Goal: Find specific fact: Find specific fact

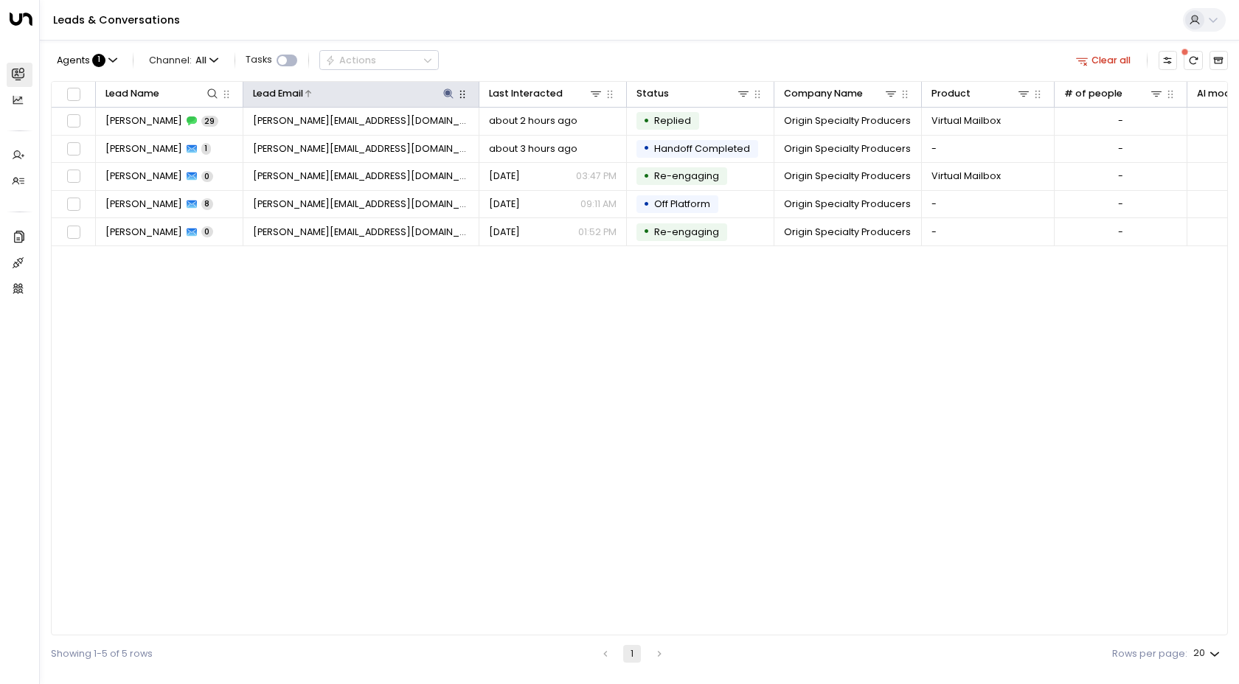
click at [445, 94] on icon at bounding box center [448, 94] width 12 height 12
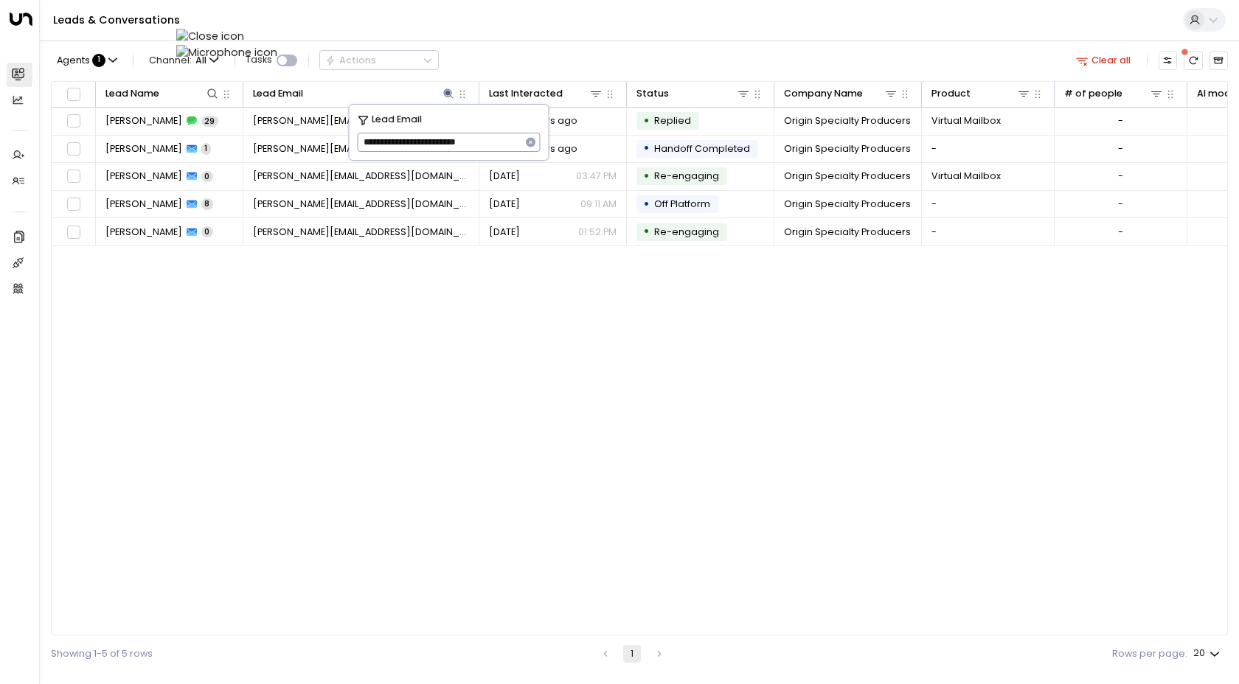
click at [526, 142] on icon "button" at bounding box center [531, 143] width 10 height 10
click at [506, 142] on input "text" at bounding box center [448, 143] width 183 height 26
paste input "**********"
type input "**********"
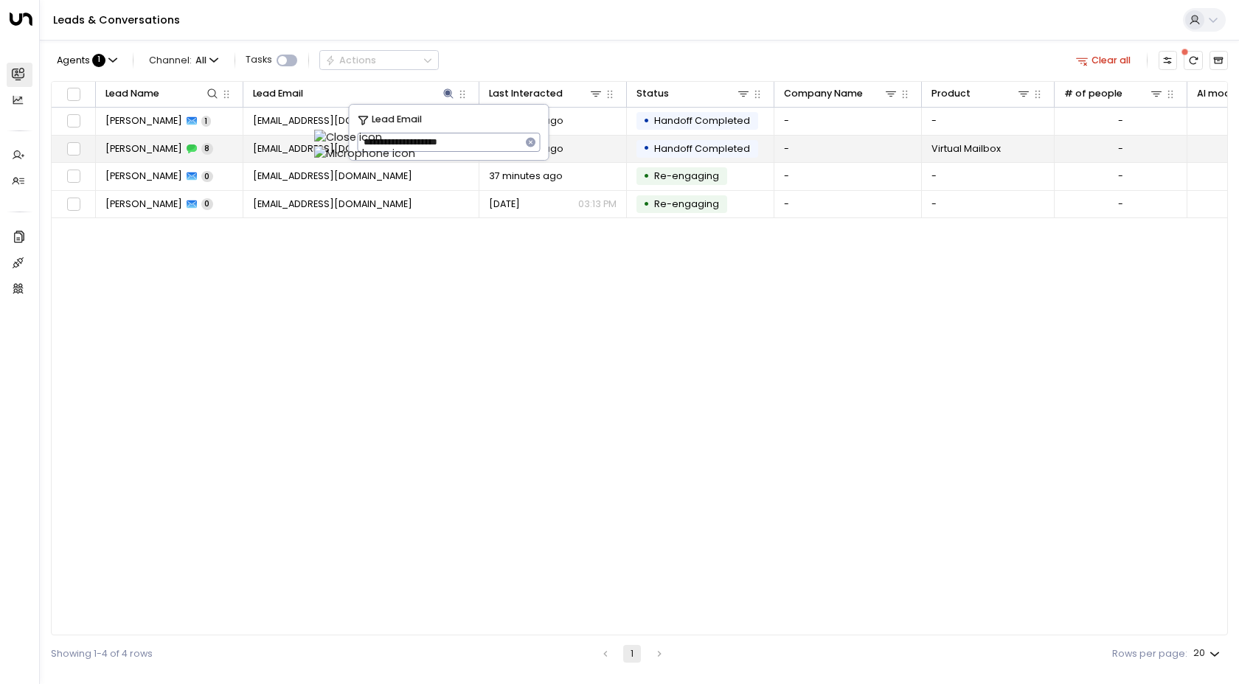
click at [148, 145] on span "[PERSON_NAME]" at bounding box center [143, 148] width 77 height 13
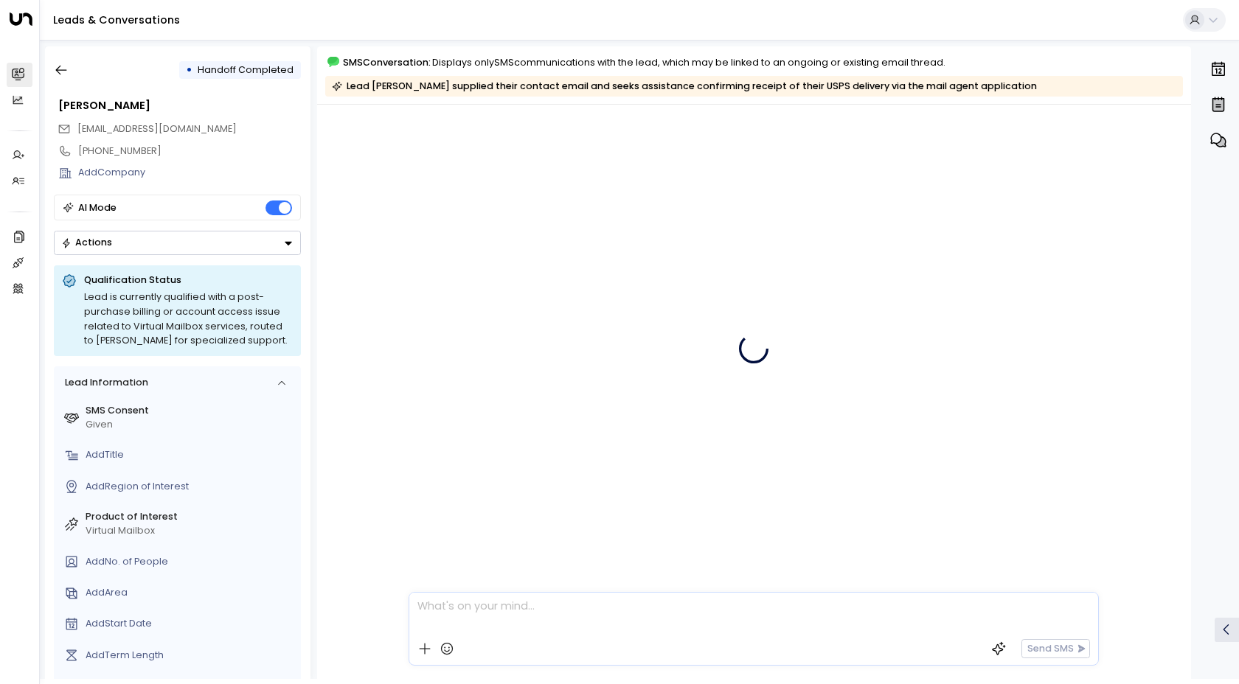
scroll to position [411, 0]
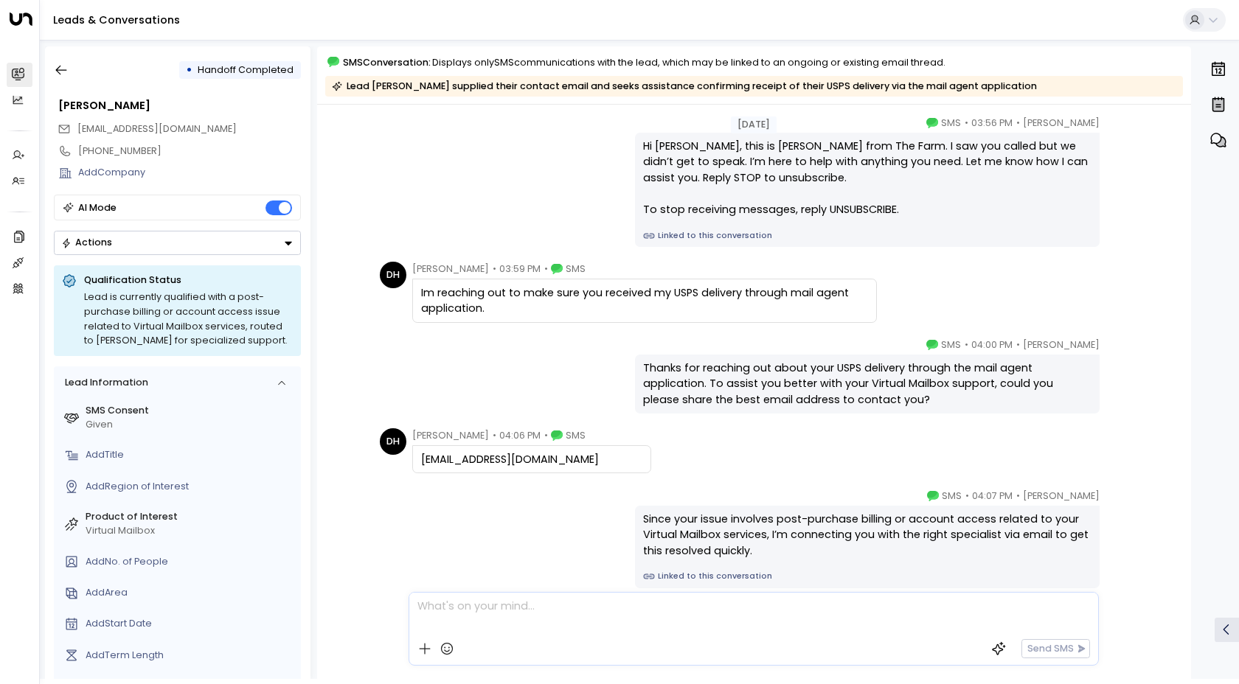
click at [551, 201] on div "[PERSON_NAME] • 03:56 PM • SMS Hi [PERSON_NAME], this is [PERSON_NAME] from The…" at bounding box center [753, 181] width 756 height 131
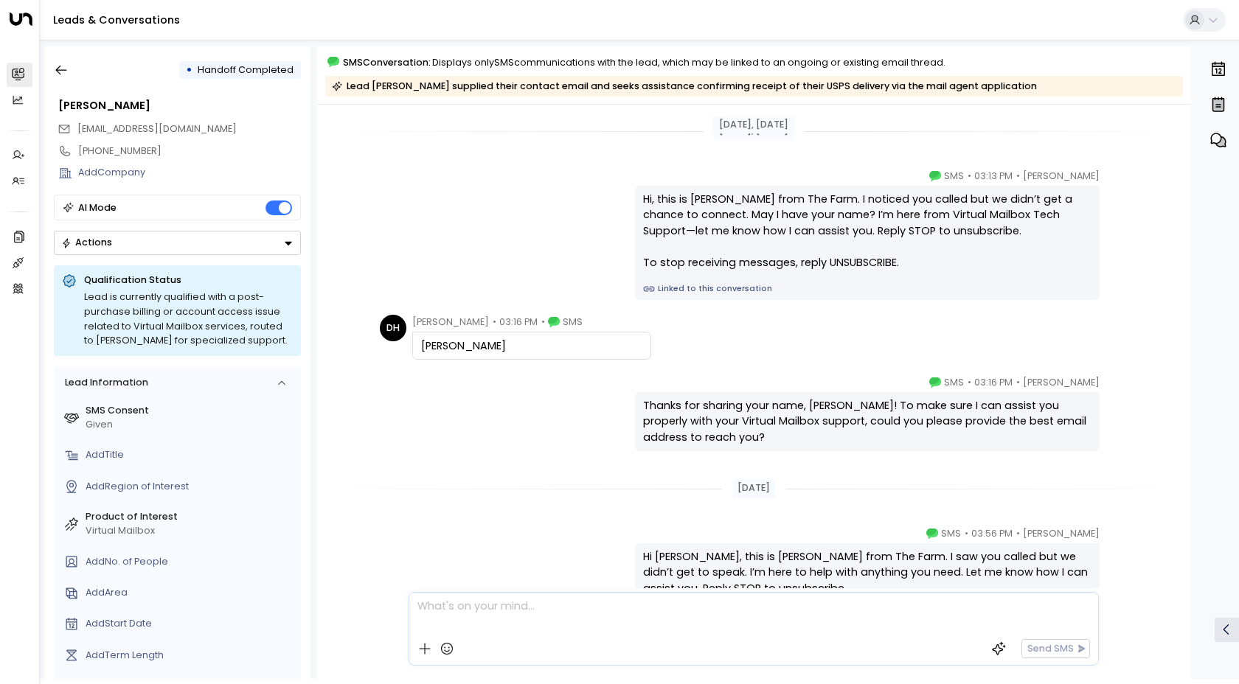
scroll to position [0, 0]
click at [499, 358] on div "[PERSON_NAME]" at bounding box center [531, 347] width 239 height 28
drag, startPoint x: 492, startPoint y: 344, endPoint x: 414, endPoint y: 341, distance: 78.9
click at [414, 341] on div "[PERSON_NAME]" at bounding box center [531, 347] width 239 height 28
copy div "[PERSON_NAME]"
